Goal: Information Seeking & Learning: Find specific fact

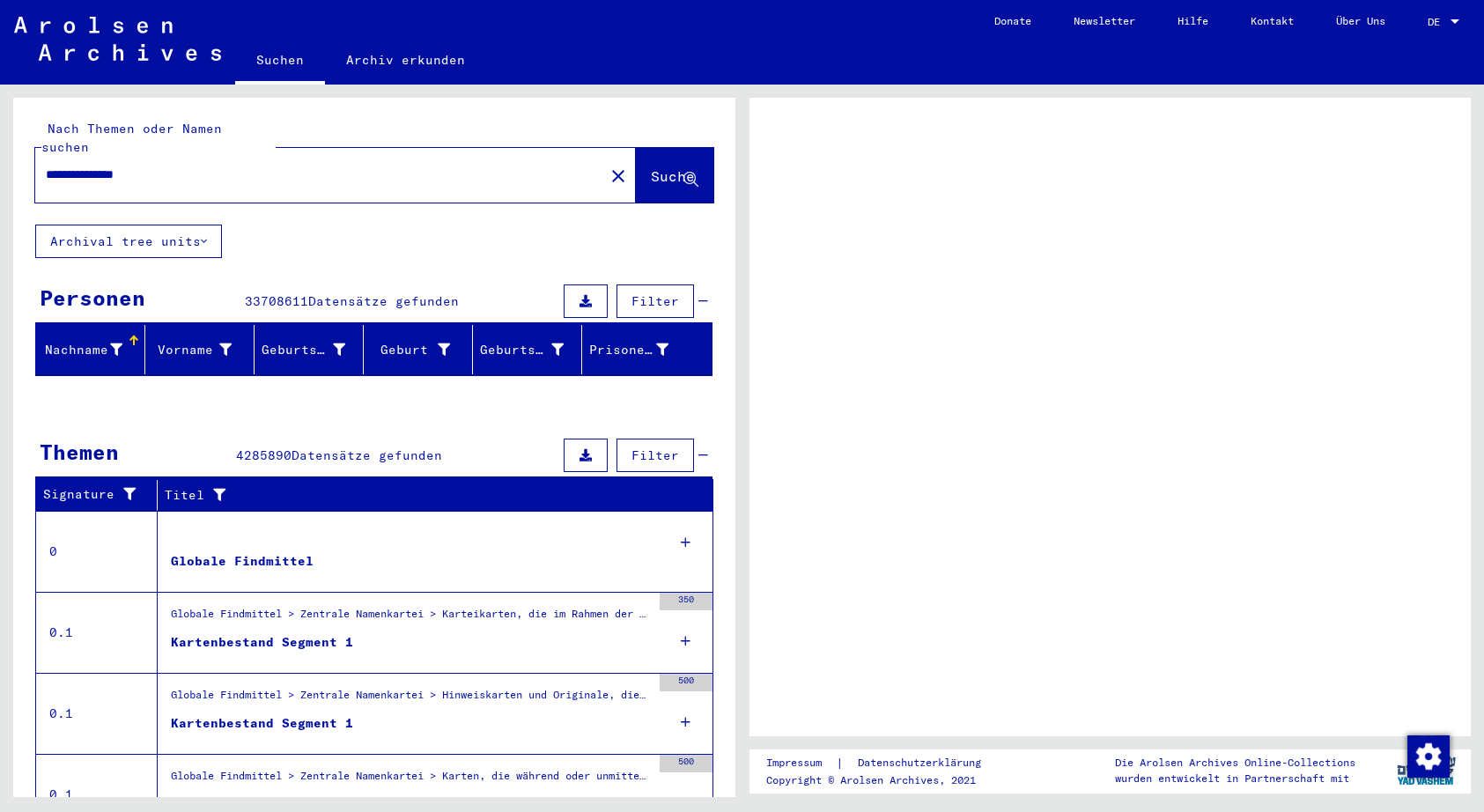
click at [95, 281] on div "Personen" at bounding box center [92, 297] width 105 height 31
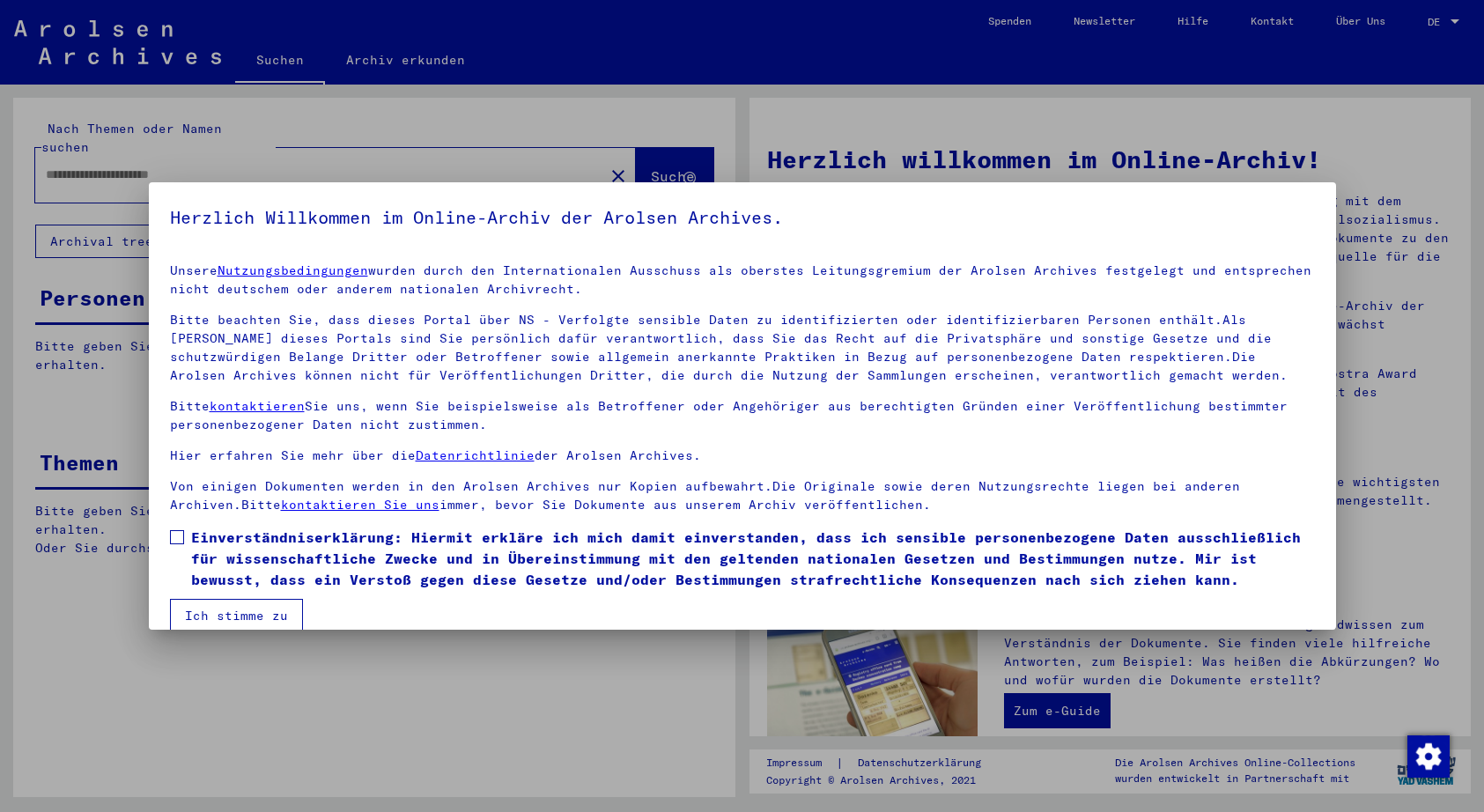
type input "**********"
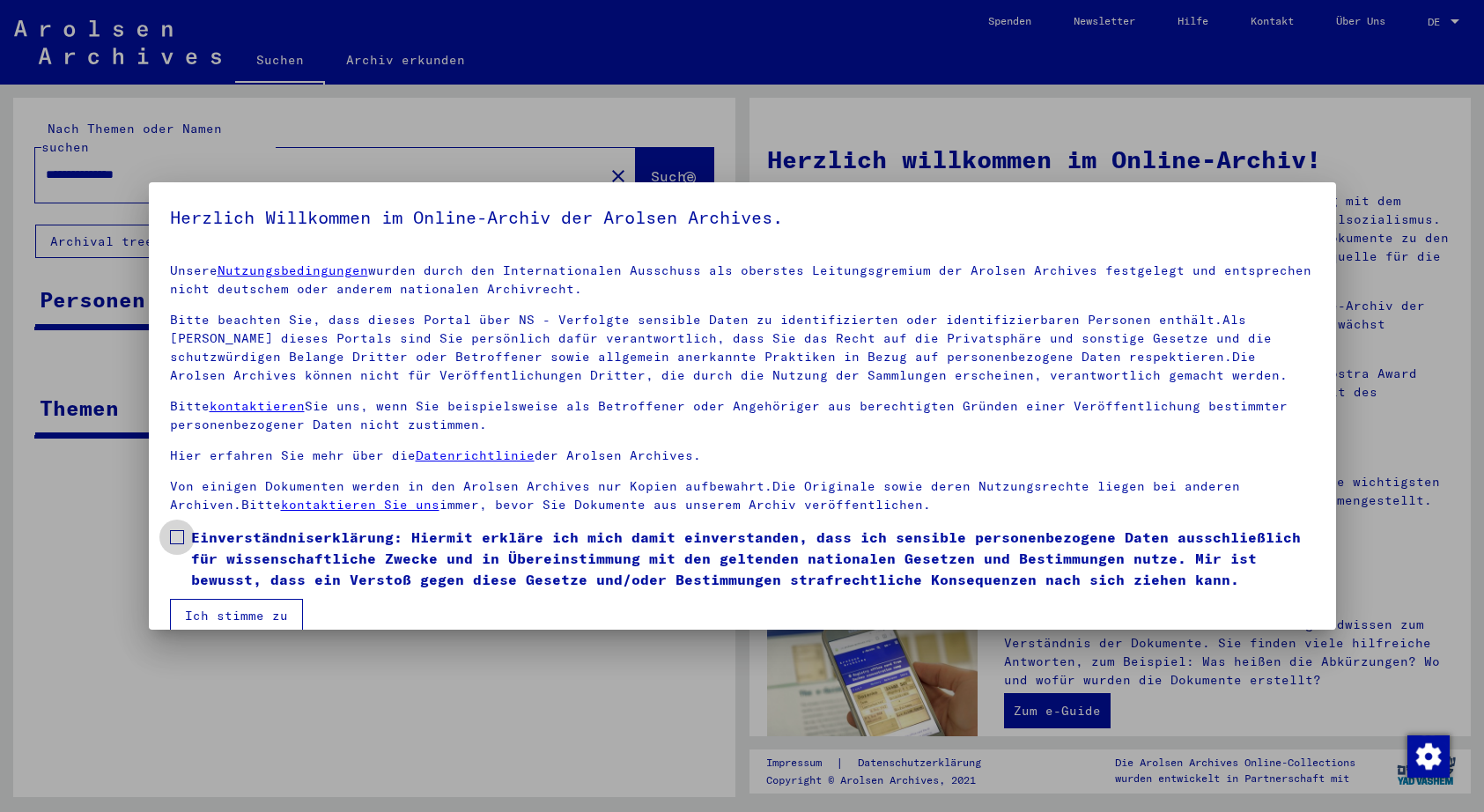
click at [180, 538] on span at bounding box center [177, 537] width 14 height 14
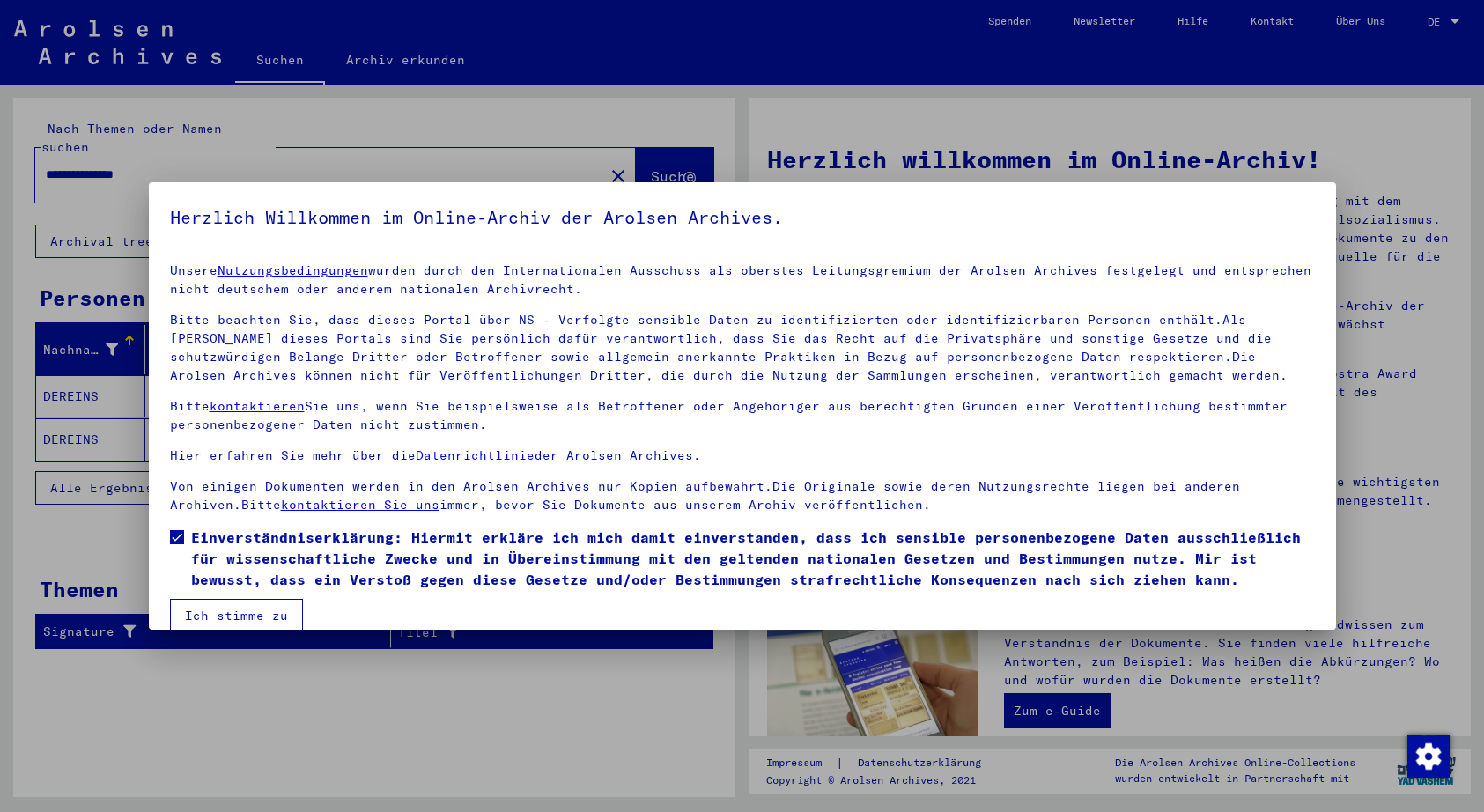
click at [231, 615] on button "Ich stimme zu" at bounding box center [236, 615] width 133 height 33
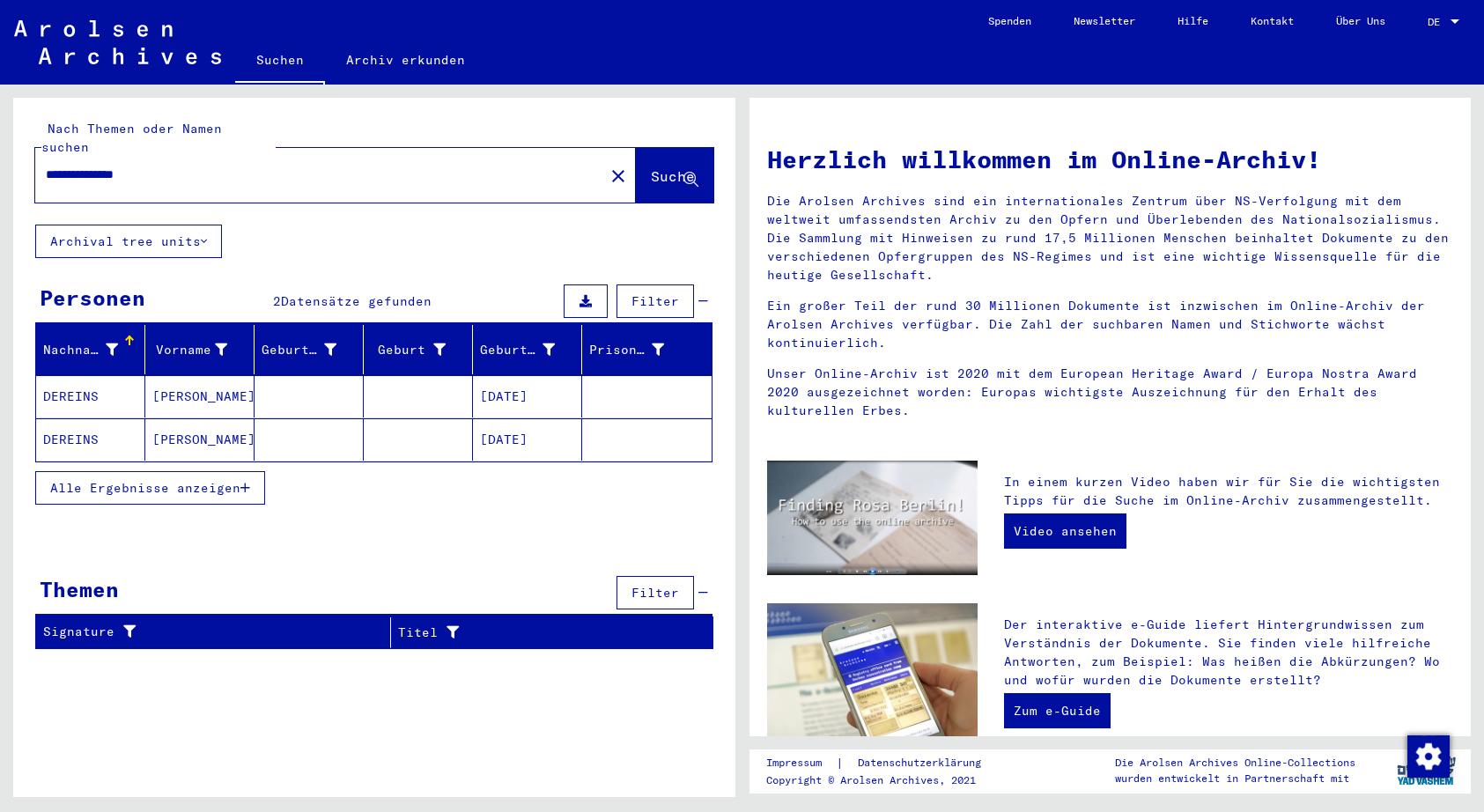
click at [71, 376] on mat-cell "DEREINS" at bounding box center [90, 396] width 109 height 42
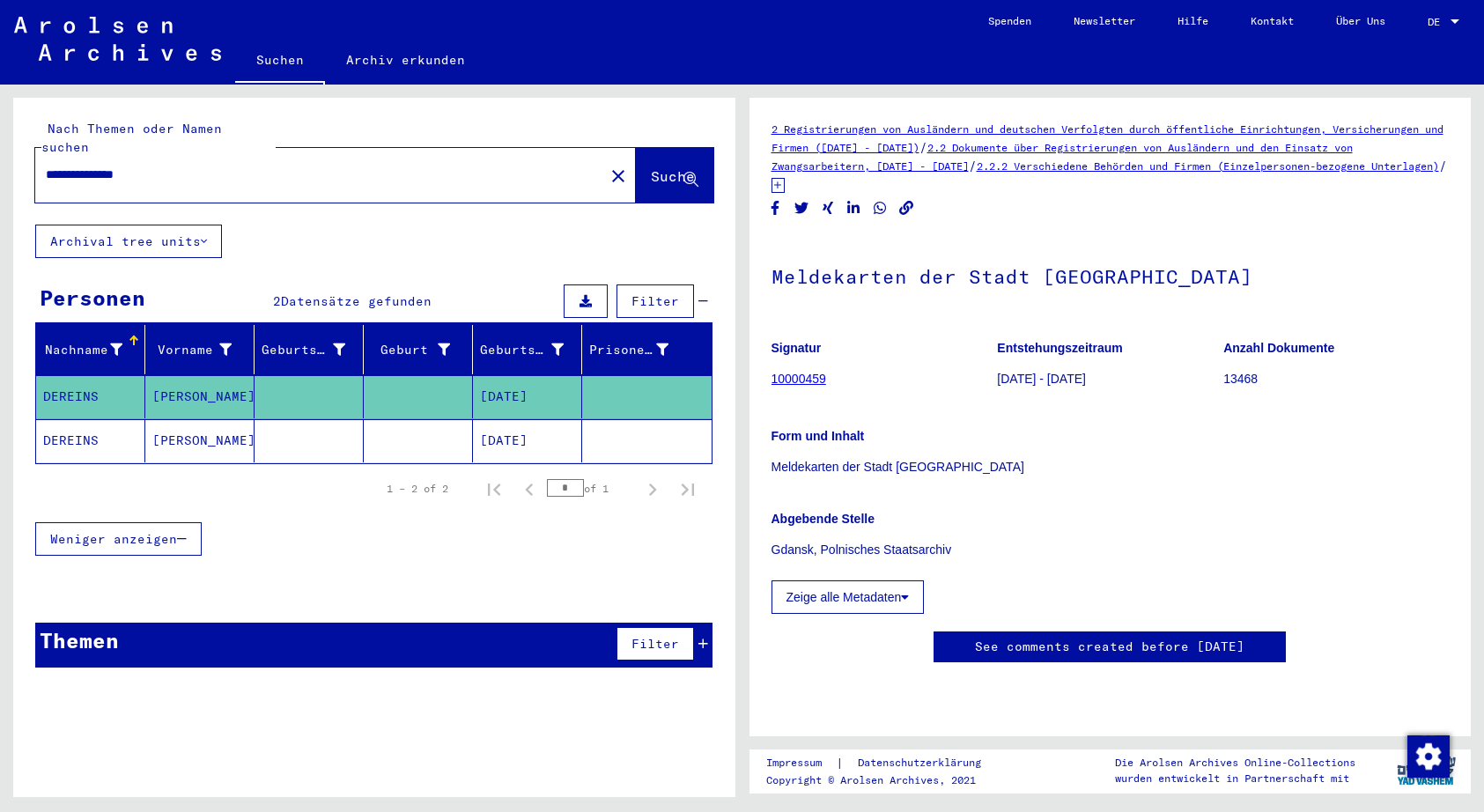
click at [63, 423] on mat-cell "DEREINS" at bounding box center [90, 440] width 109 height 43
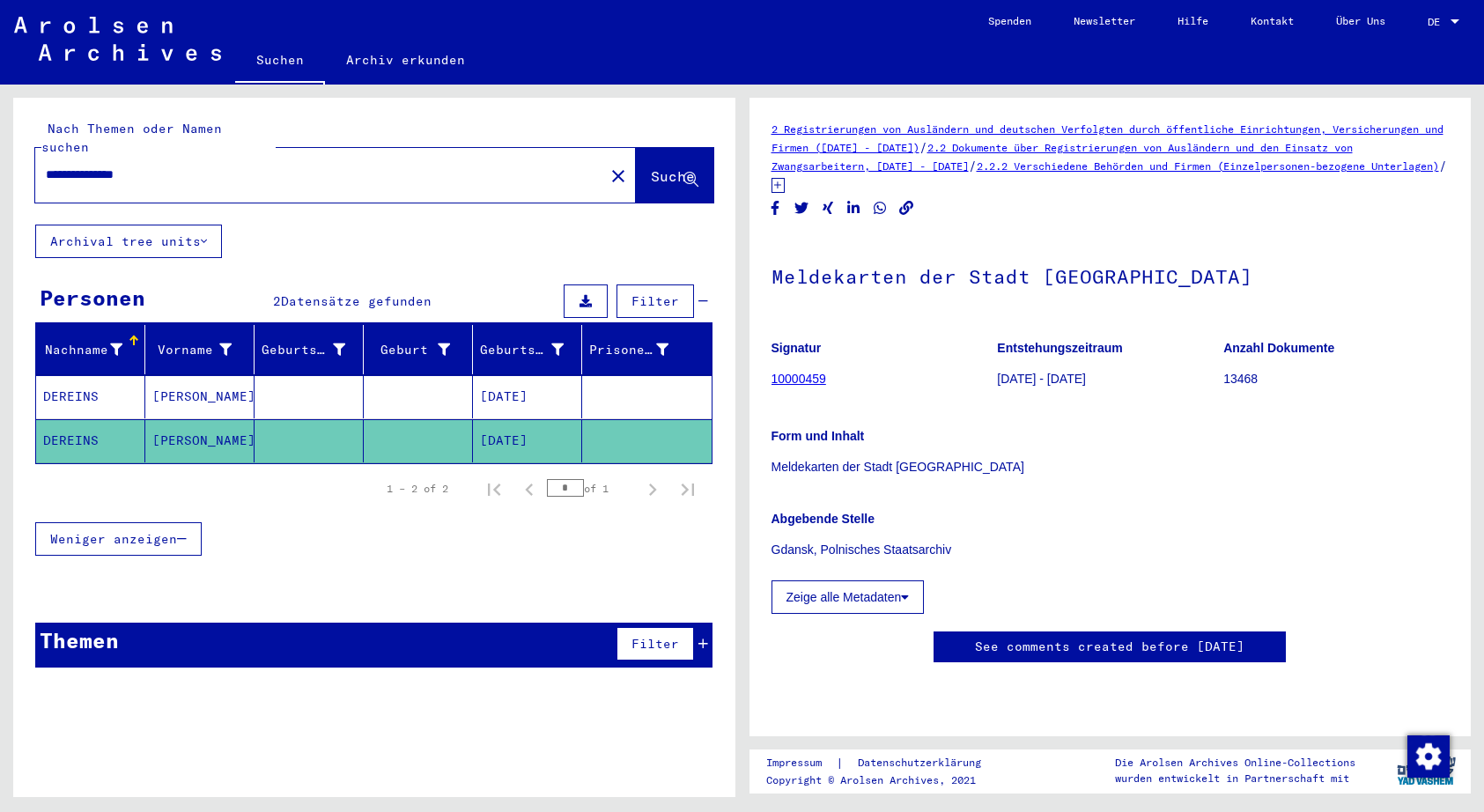
click at [798, 372] on link "10000459" at bounding box center [798, 379] width 54 height 14
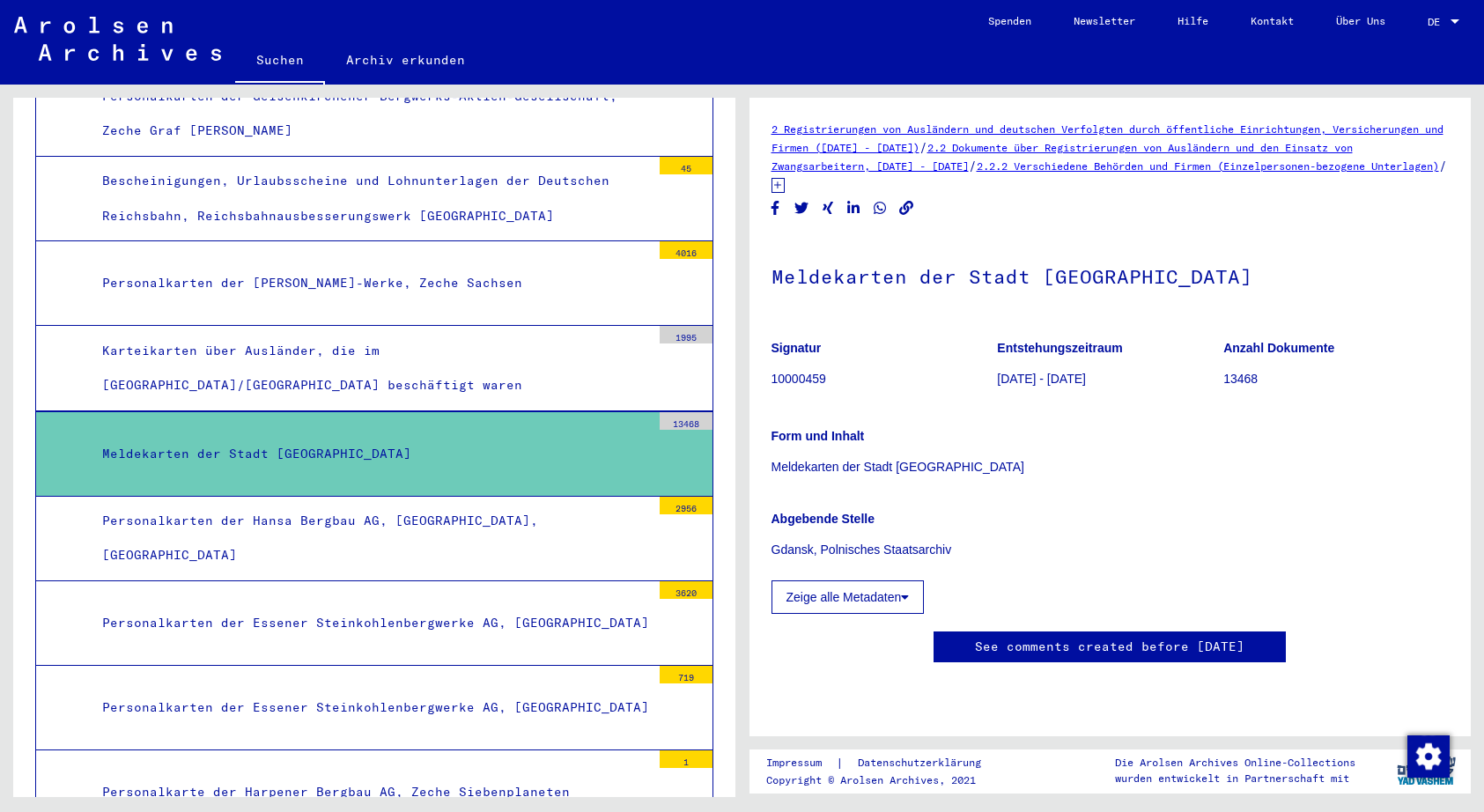
scroll to position [440, 0]
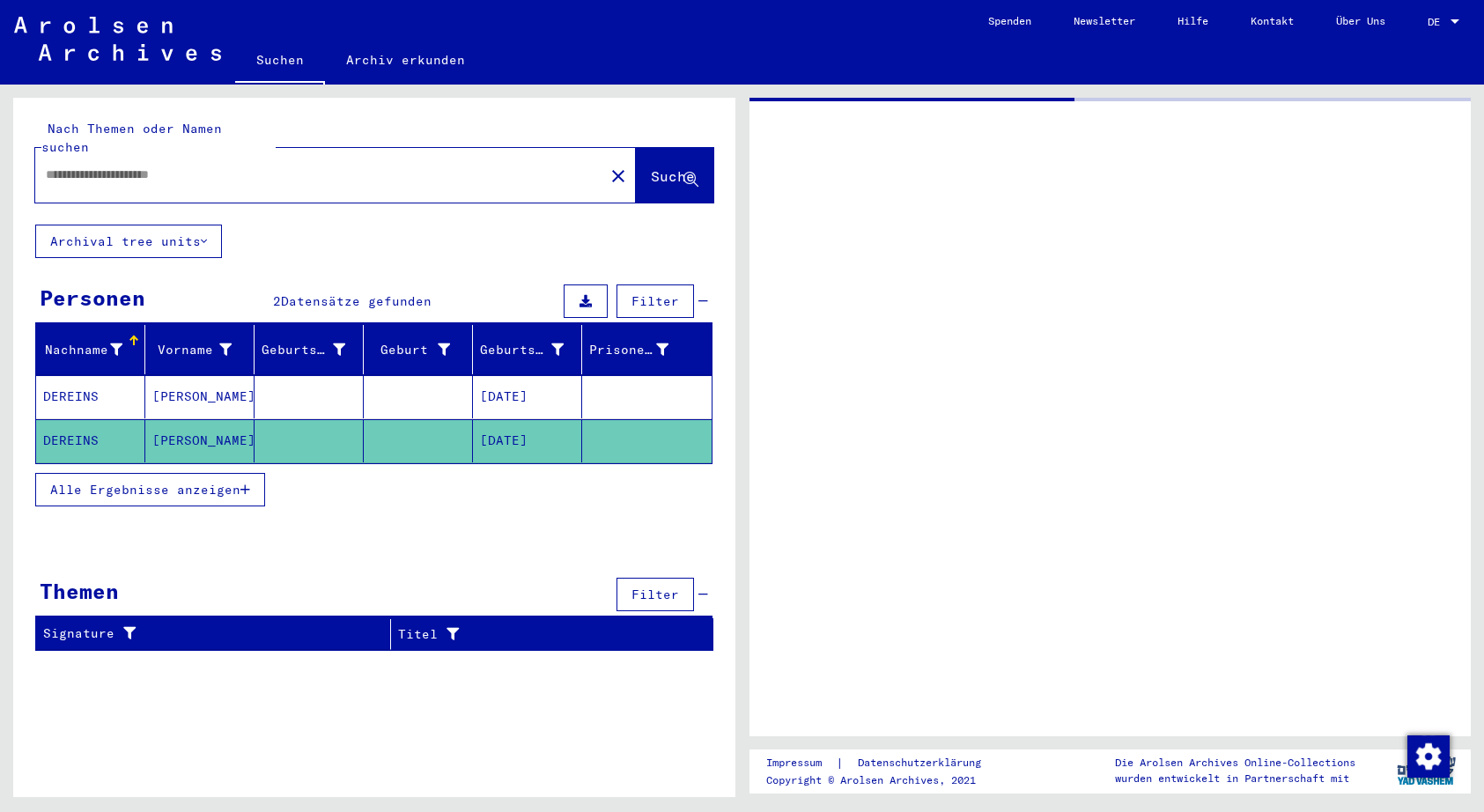
type input "********"
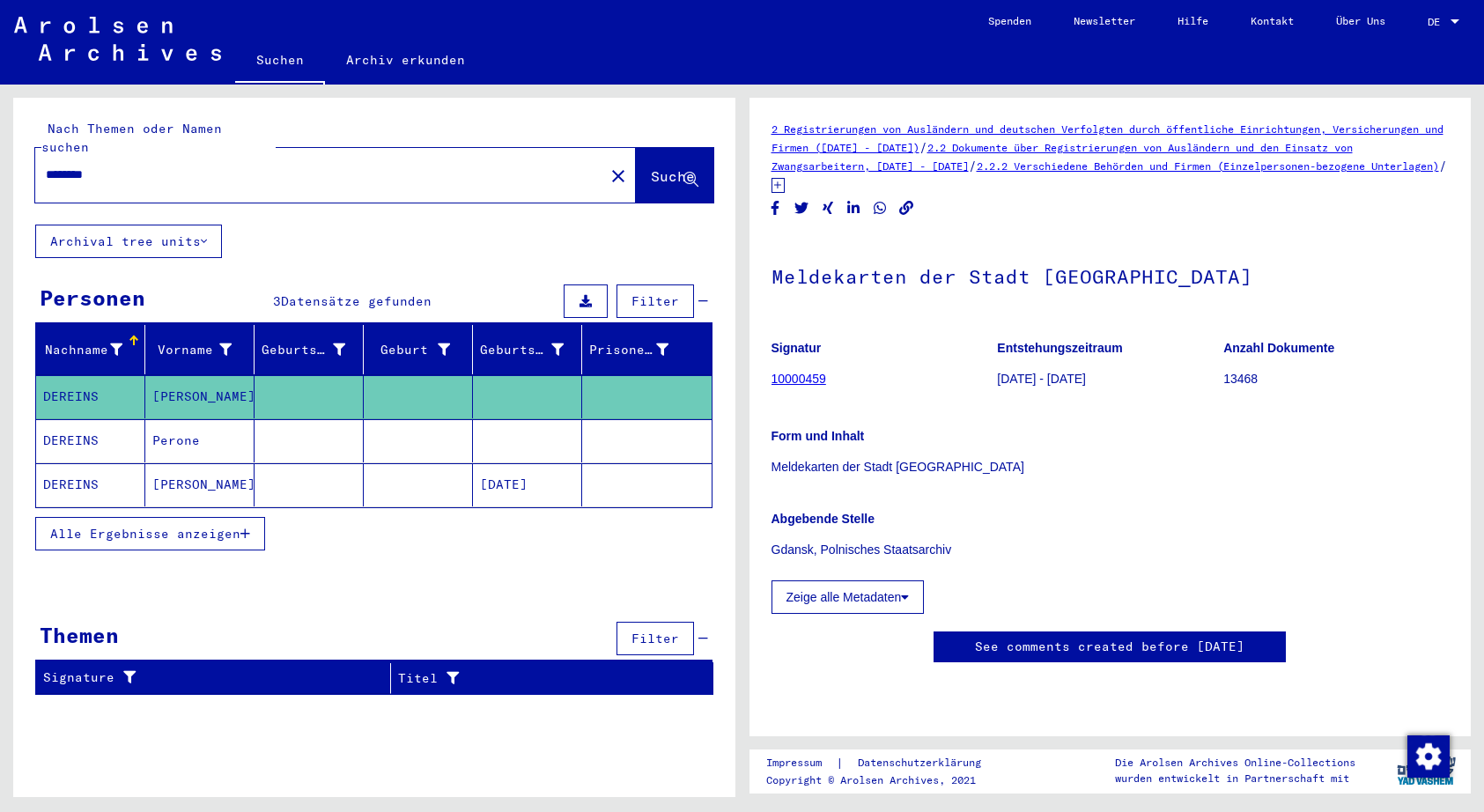
click at [123, 525] on span "Alle Ergebnisse anzeigen" at bounding box center [145, 533] width 190 height 16
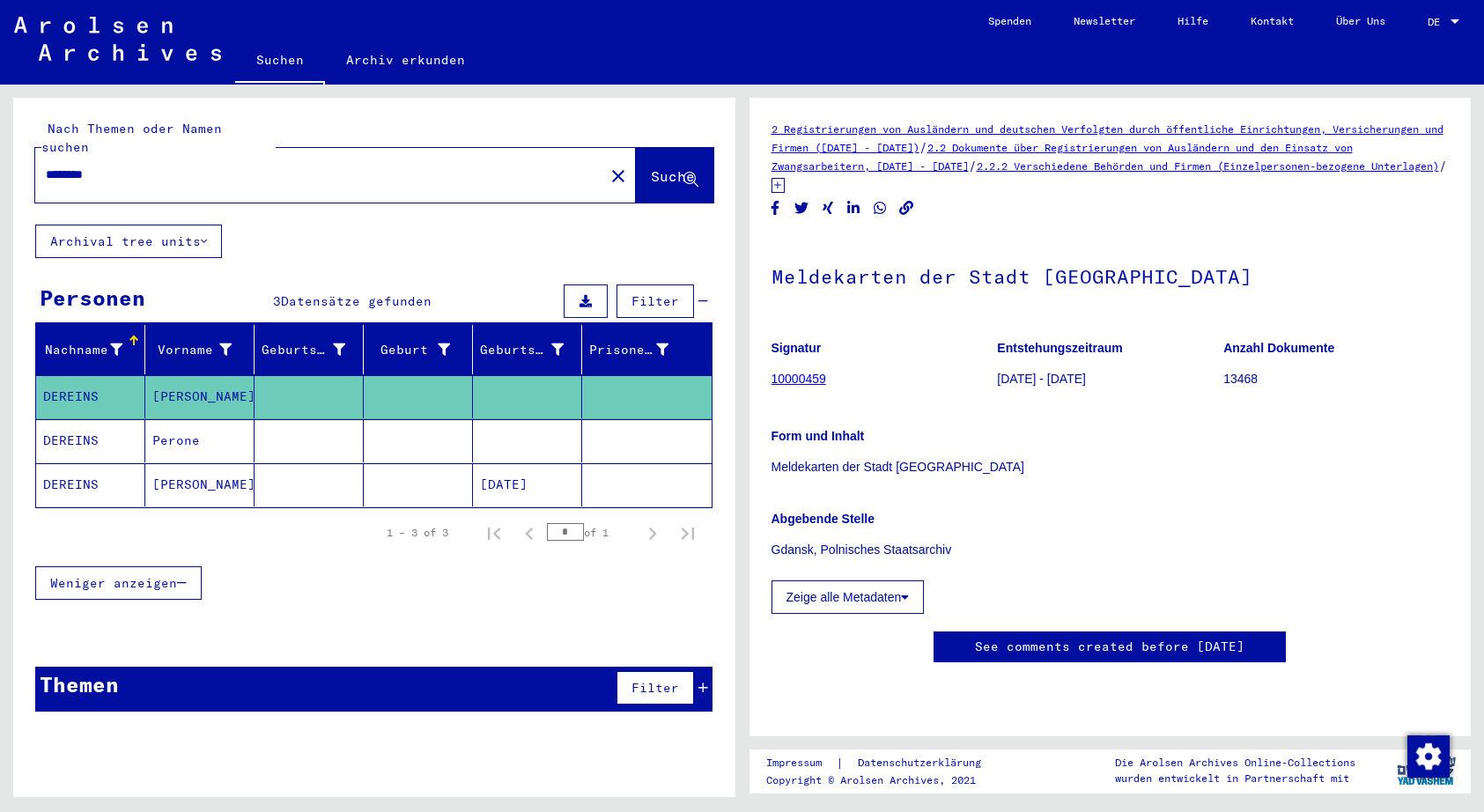
click at [72, 463] on mat-cell "DEREINS" at bounding box center [90, 484] width 109 height 43
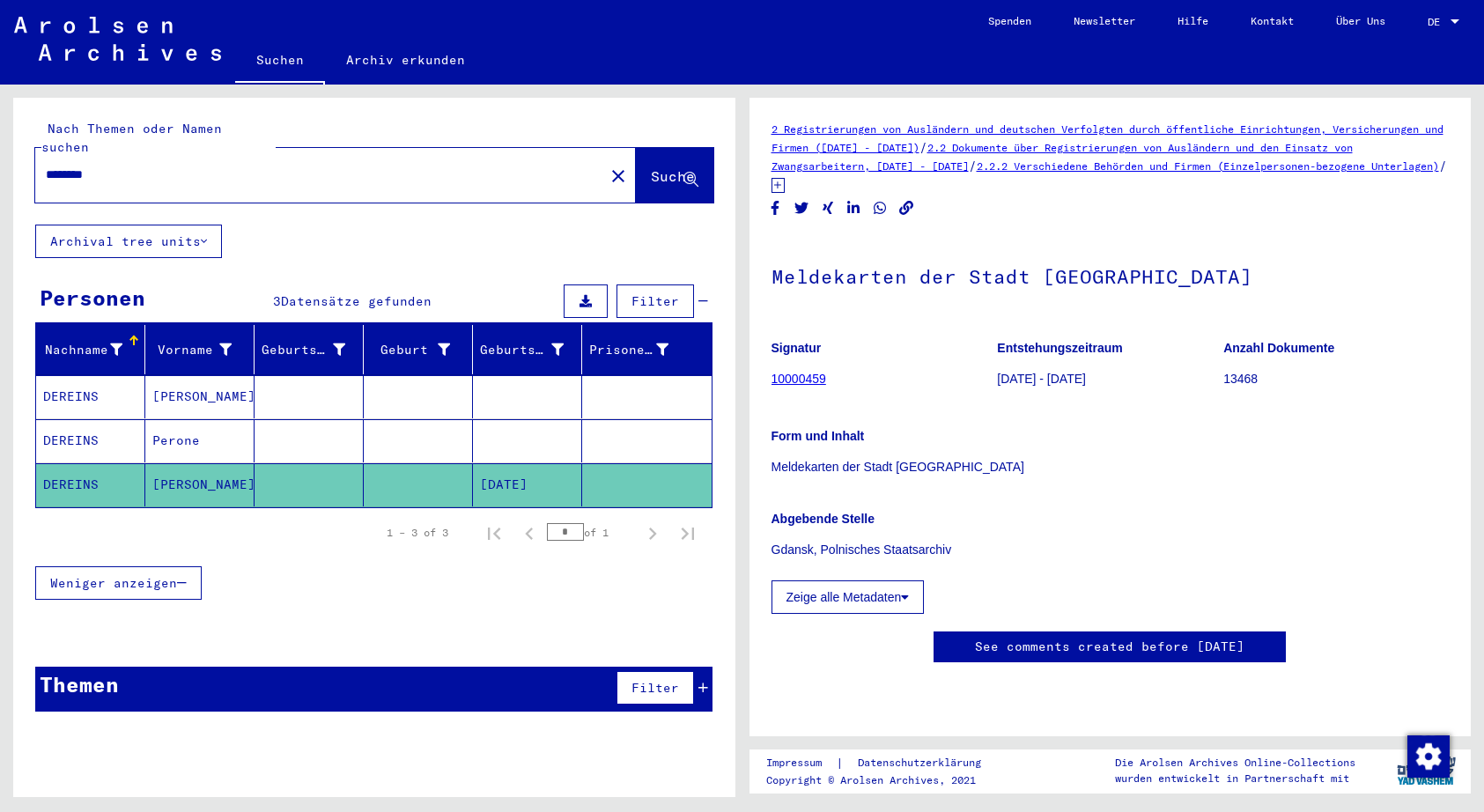
click at [78, 464] on mat-cell "DEREINS" at bounding box center [90, 484] width 109 height 43
click at [869, 580] on button "Zeige alle Metadaten" at bounding box center [847, 596] width 153 height 33
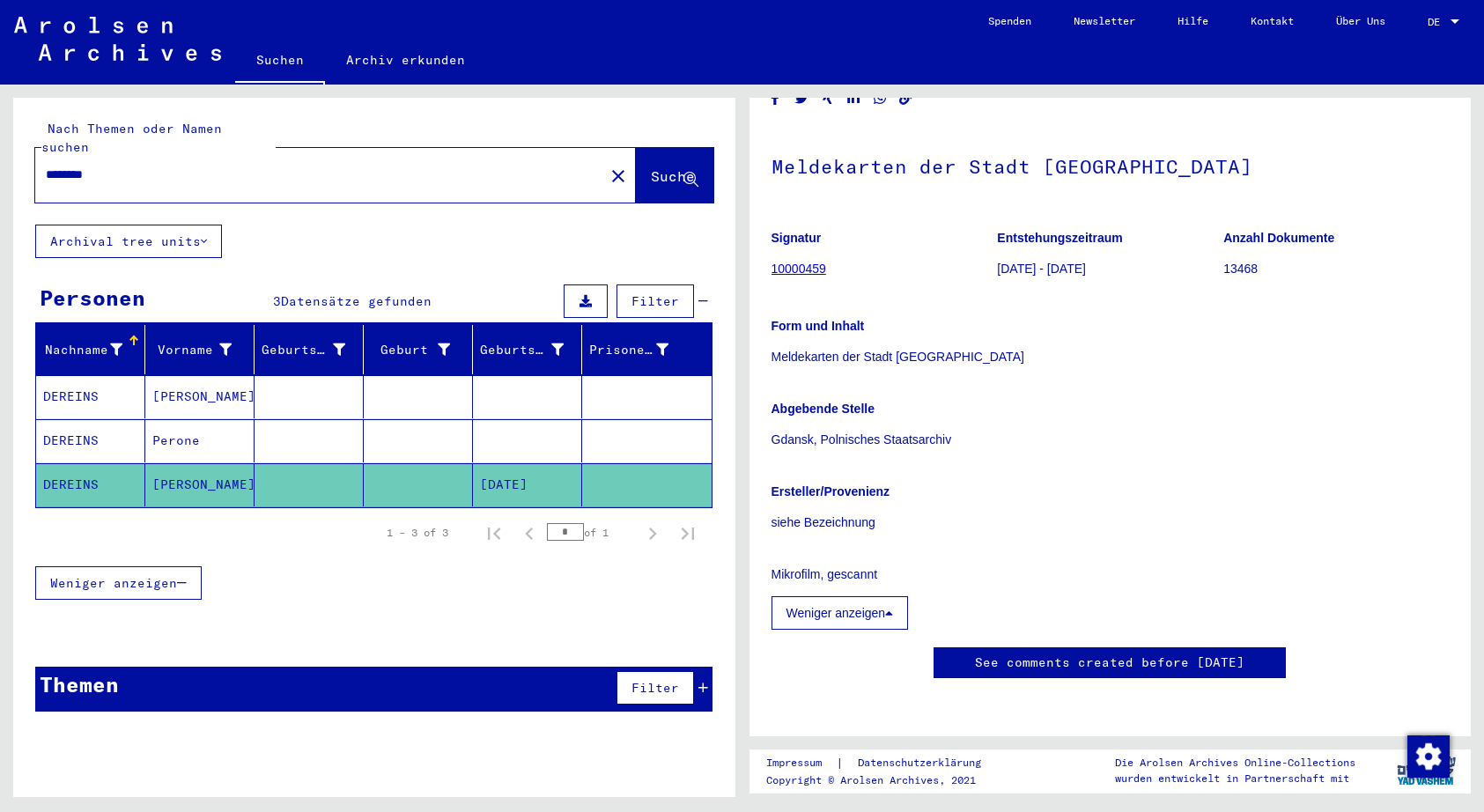
click at [854, 596] on button "Weniger anzeigen" at bounding box center [840, 612] width 138 height 33
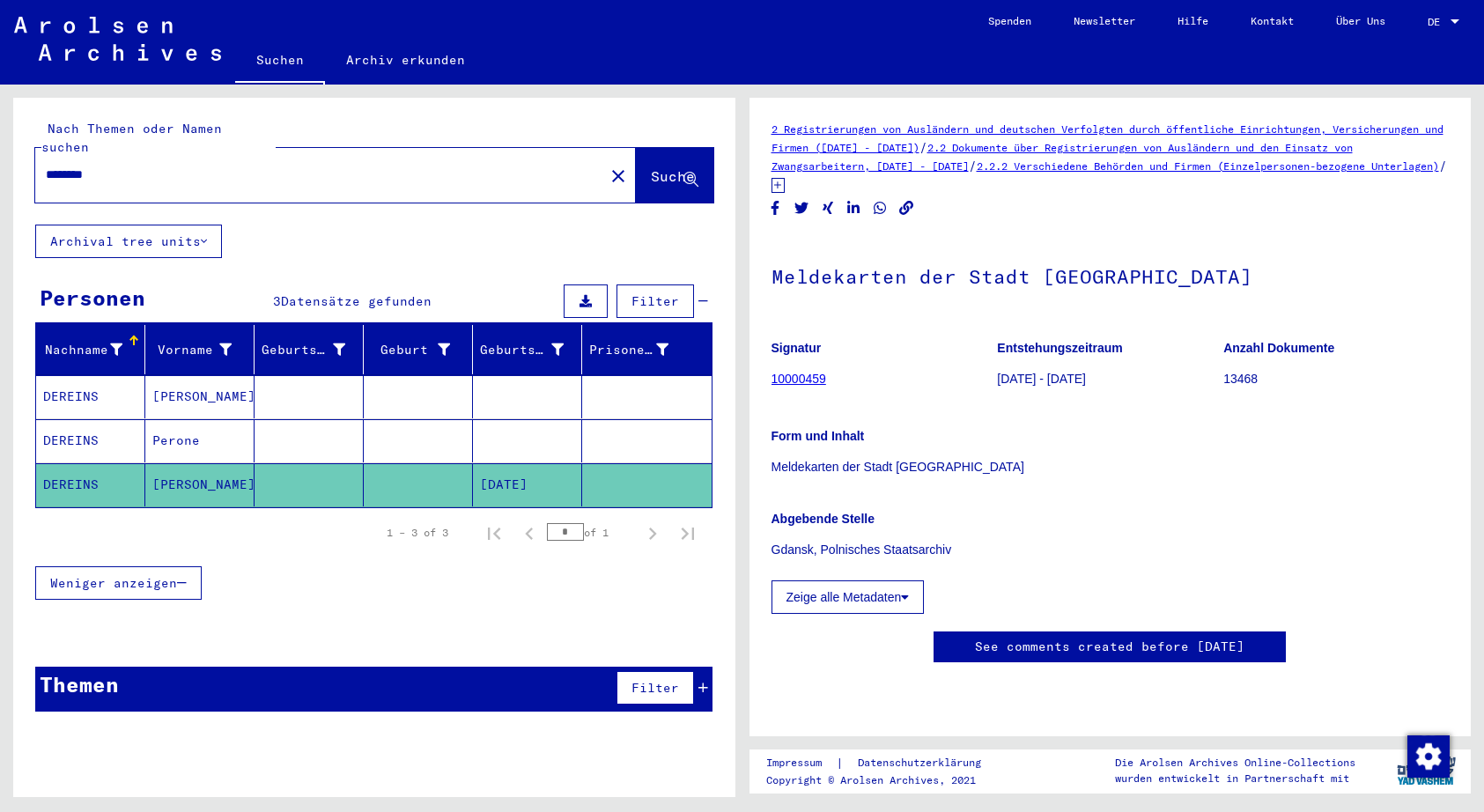
scroll to position [544, 0]
click at [547, 470] on mat-cell "[DATE]" at bounding box center [527, 484] width 109 height 43
click at [542, 469] on mat-cell "[DATE]" at bounding box center [527, 484] width 109 height 43
click at [59, 423] on mat-cell "DEREINS" at bounding box center [90, 440] width 109 height 43
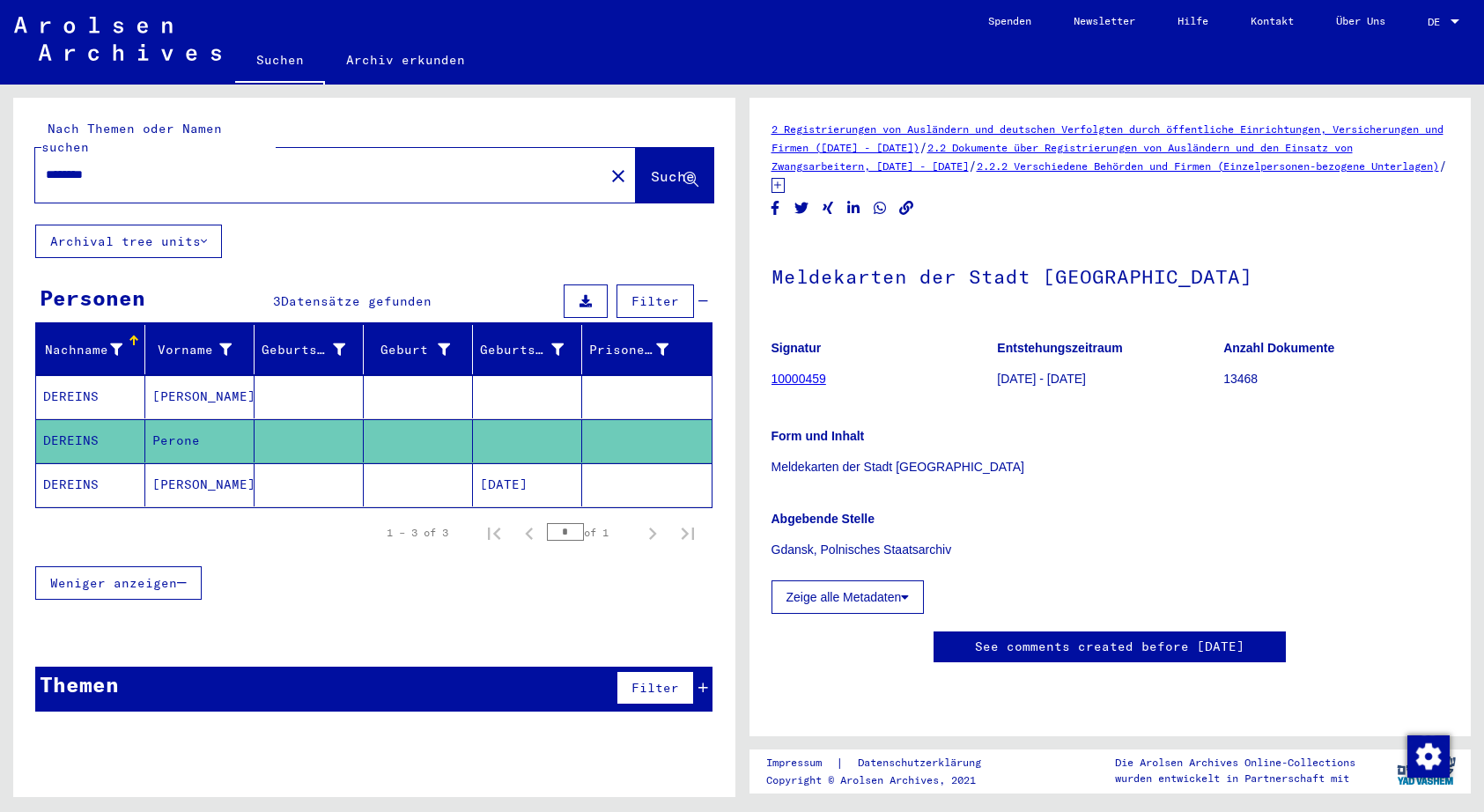
click at [59, 423] on mat-cell "DEREINS" at bounding box center [90, 440] width 109 height 43
click at [122, 224] on button "Archival tree units" at bounding box center [128, 240] width 187 height 33
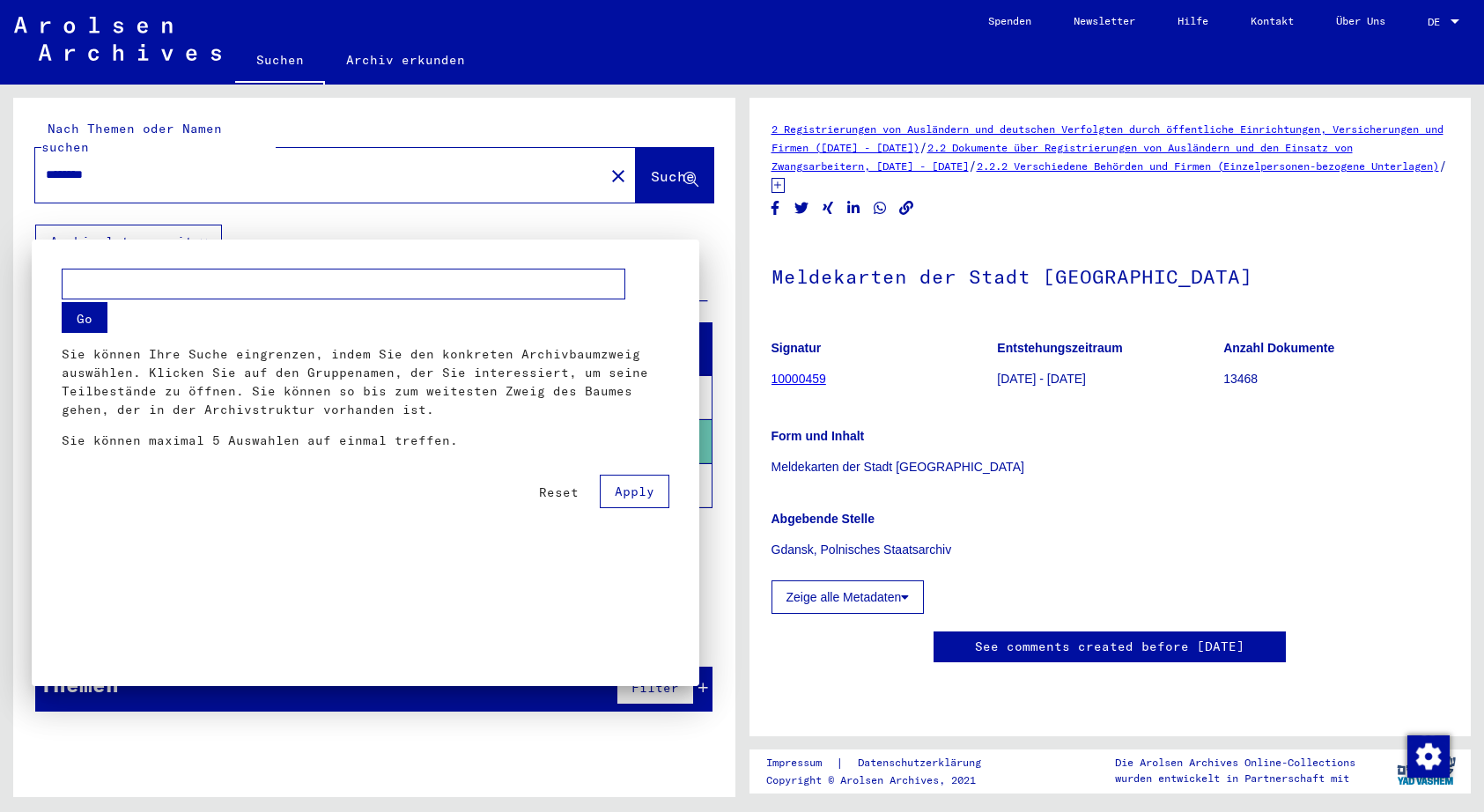
click at [122, 221] on div at bounding box center [742, 406] width 1484 height 812
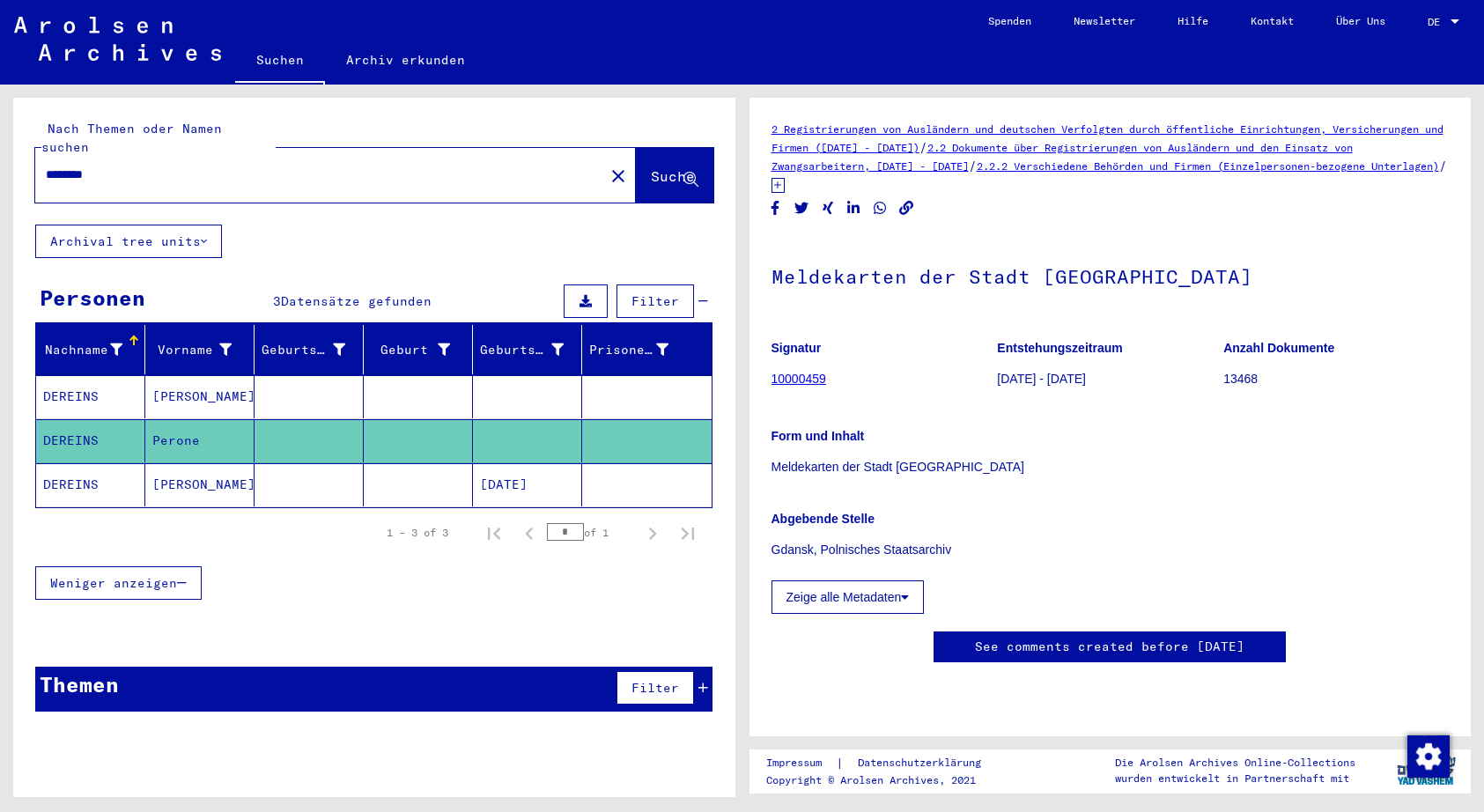
click at [72, 464] on mat-cell "DEREINS" at bounding box center [90, 484] width 109 height 43
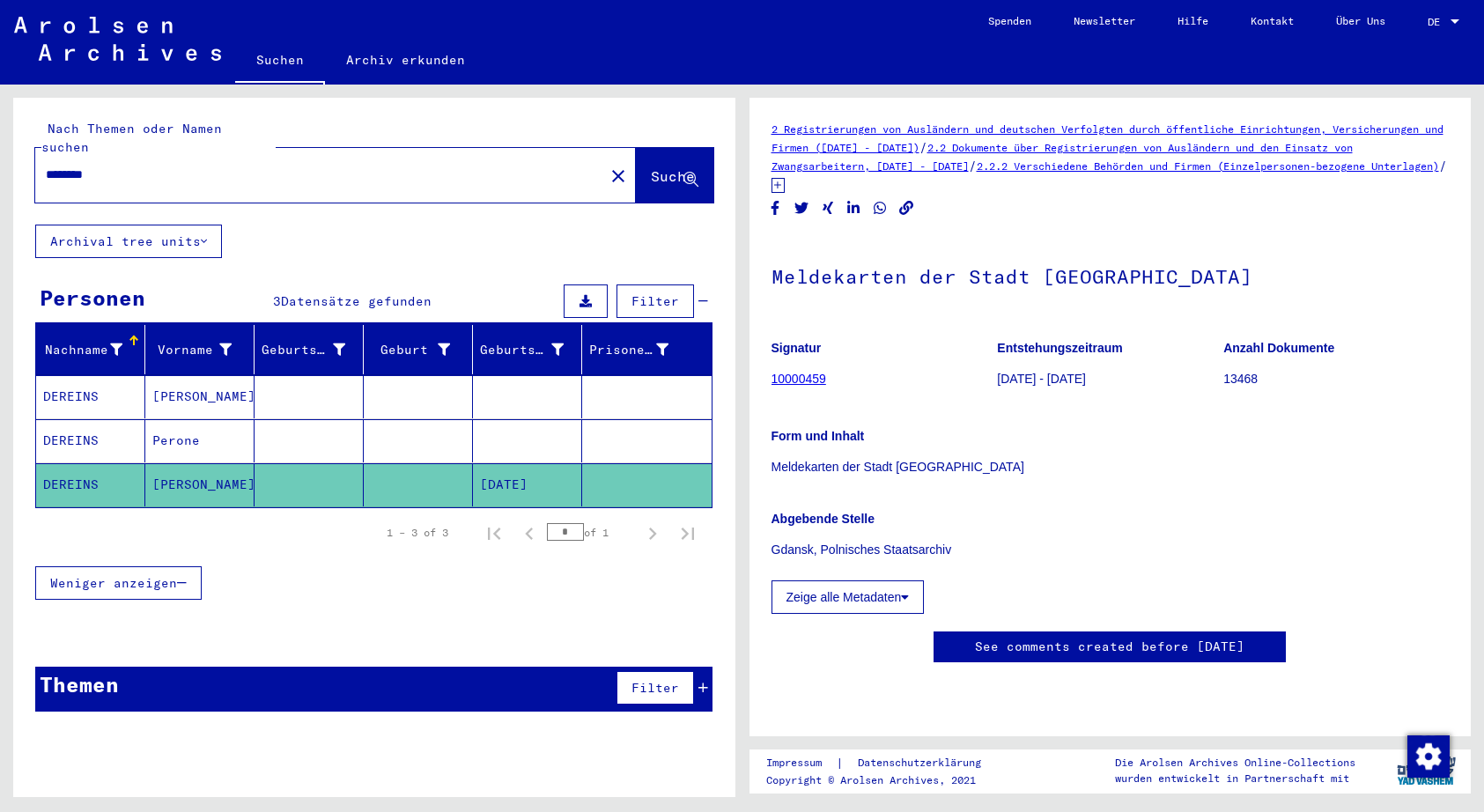
click at [72, 464] on mat-cell "DEREINS" at bounding box center [90, 484] width 109 height 43
